Goal: Information Seeking & Learning: Find contact information

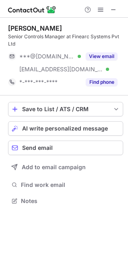
scroll to position [195, 128]
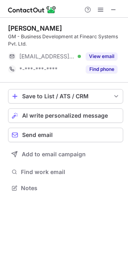
scroll to position [182, 128]
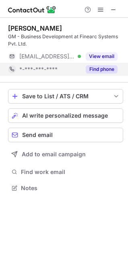
click at [108, 66] on button "Find phone" at bounding box center [102, 69] width 32 height 8
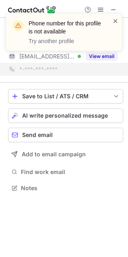
click at [115, 22] on span at bounding box center [115, 21] width 6 height 8
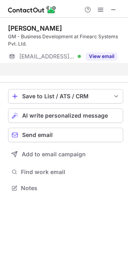
click at [111, 6] on div "Phone number for this profile is not available Try another profile" at bounding box center [64, 36] width 129 height 60
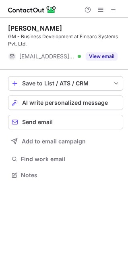
scroll to position [169, 128]
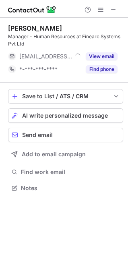
scroll to position [182, 128]
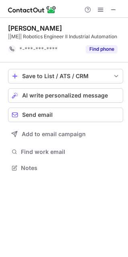
scroll to position [162, 128]
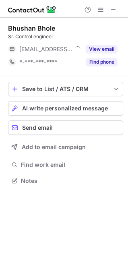
scroll to position [175, 128]
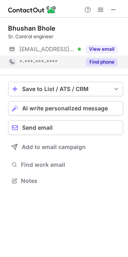
click at [96, 64] on button "Find phone" at bounding box center [102, 62] width 32 height 8
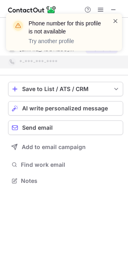
drag, startPoint x: 116, startPoint y: 25, endPoint x: 115, endPoint y: 15, distance: 9.3
click at [116, 23] on span at bounding box center [115, 21] width 6 height 8
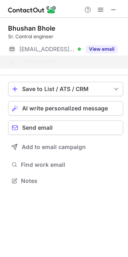
click at [114, 6] on div "Phone number for this profile is not available Try another profile" at bounding box center [64, 36] width 129 height 60
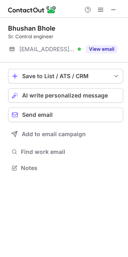
scroll to position [162, 128]
click at [115, 11] on span at bounding box center [113, 9] width 6 height 6
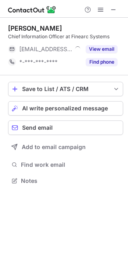
scroll to position [175, 128]
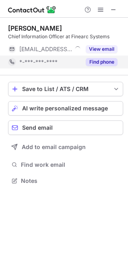
click at [106, 65] on button "Find phone" at bounding box center [102, 62] width 32 height 8
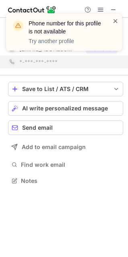
click at [113, 18] on span at bounding box center [115, 21] width 6 height 8
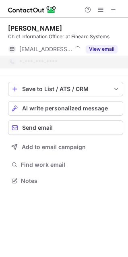
click at [113, 10] on div "Phone number for this profile is not available Try another profile" at bounding box center [64, 36] width 129 height 60
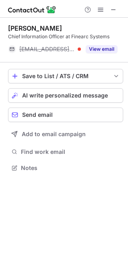
click at [113, 10] on span at bounding box center [113, 9] width 6 height 6
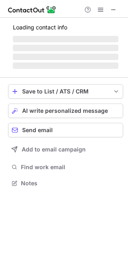
scroll to position [175, 128]
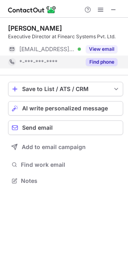
click at [107, 65] on button "Find phone" at bounding box center [102, 62] width 32 height 8
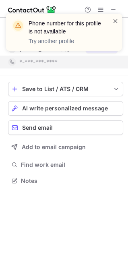
click at [114, 20] on span at bounding box center [115, 21] width 6 height 8
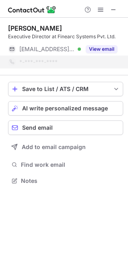
click at [114, 12] on div "Phone number for this profile is not available Try another profile" at bounding box center [64, 36] width 129 height 60
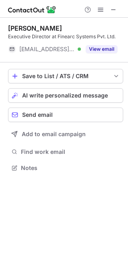
scroll to position [162, 128]
drag, startPoint x: 113, startPoint y: 6, endPoint x: 86, endPoint y: 5, distance: 27.4
click at [113, 6] on span at bounding box center [113, 9] width 6 height 6
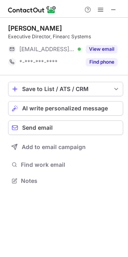
scroll to position [175, 128]
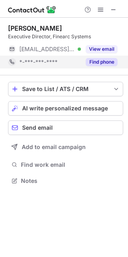
click at [107, 63] on button "Find phone" at bounding box center [102, 62] width 32 height 8
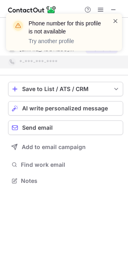
click at [115, 19] on span at bounding box center [115, 21] width 6 height 8
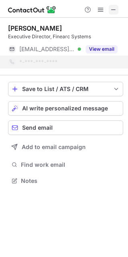
click at [114, 6] on span at bounding box center [113, 9] width 6 height 6
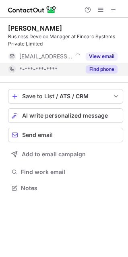
scroll to position [182, 128]
click at [108, 70] on button "Find phone" at bounding box center [102, 69] width 32 height 8
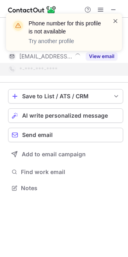
click at [113, 22] on span at bounding box center [115, 21] width 6 height 8
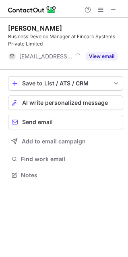
scroll to position [169, 128]
click at [115, 7] on div "Phone number for this profile is not available Try another profile" at bounding box center [64, 36] width 129 height 60
click at [115, 7] on span at bounding box center [113, 9] width 6 height 6
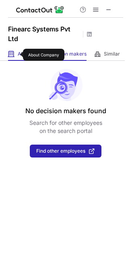
click at [18, 55] on span "About" at bounding box center [24, 54] width 13 height 6
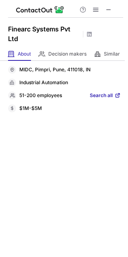
click at [104, 92] on span "Search all" at bounding box center [101, 95] width 23 height 7
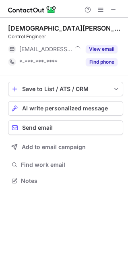
scroll to position [175, 128]
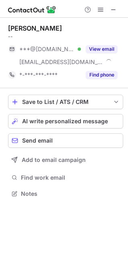
scroll to position [188, 128]
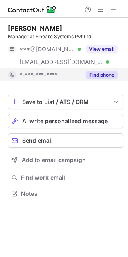
click at [96, 75] on button "Find phone" at bounding box center [102, 75] width 32 height 8
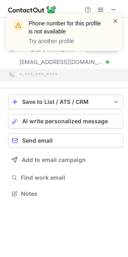
click at [117, 22] on span at bounding box center [115, 21] width 6 height 8
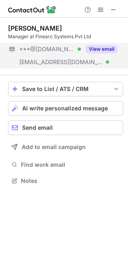
scroll to position [175, 128]
drag, startPoint x: 100, startPoint y: 53, endPoint x: 100, endPoint y: 46, distance: 6.9
click at [100, 22] on div "Phone number for this profile is not available Try another profile" at bounding box center [64, 14] width 129 height 16
click at [101, 47] on button "View email" at bounding box center [102, 49] width 32 height 8
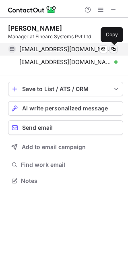
click at [114, 49] on span at bounding box center [113, 49] width 6 height 6
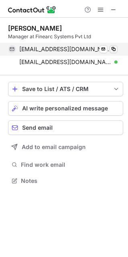
click at [110, 49] on span at bounding box center [113, 49] width 6 height 6
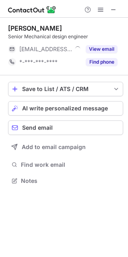
scroll to position [175, 128]
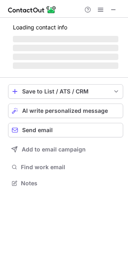
scroll to position [177, 128]
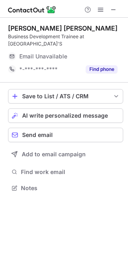
scroll to position [175, 128]
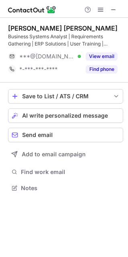
scroll to position [182, 128]
click at [114, 6] on span at bounding box center [113, 9] width 6 height 6
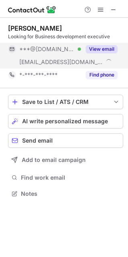
scroll to position [188, 128]
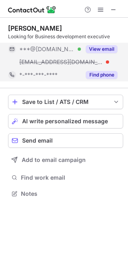
click at [103, 72] on button "Find phone" at bounding box center [102, 75] width 32 height 8
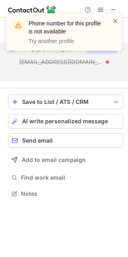
scroll to position [175, 128]
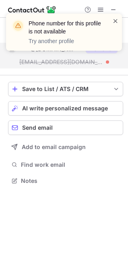
click at [114, 19] on span at bounding box center [115, 21] width 6 height 8
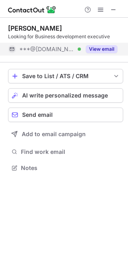
scroll to position [162, 128]
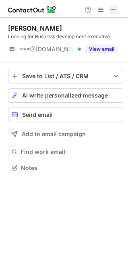
click at [111, 8] on span at bounding box center [113, 9] width 6 height 6
